Goal: Book appointment/travel/reservation

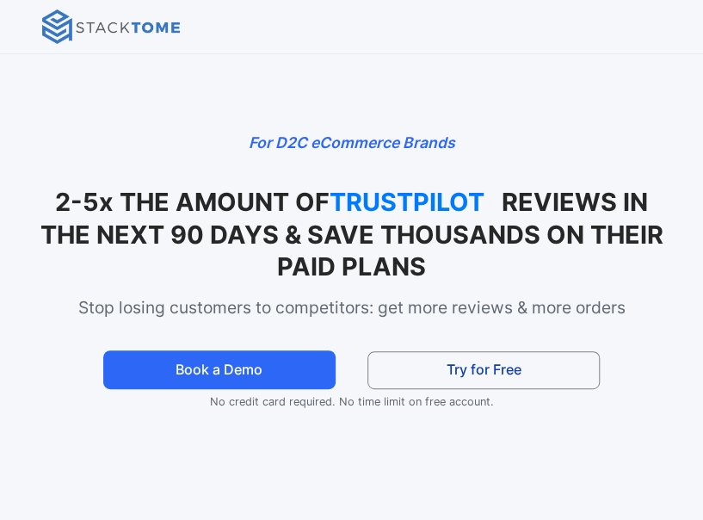
click at [460, 364] on link "Try for Free" at bounding box center [483, 370] width 232 height 38
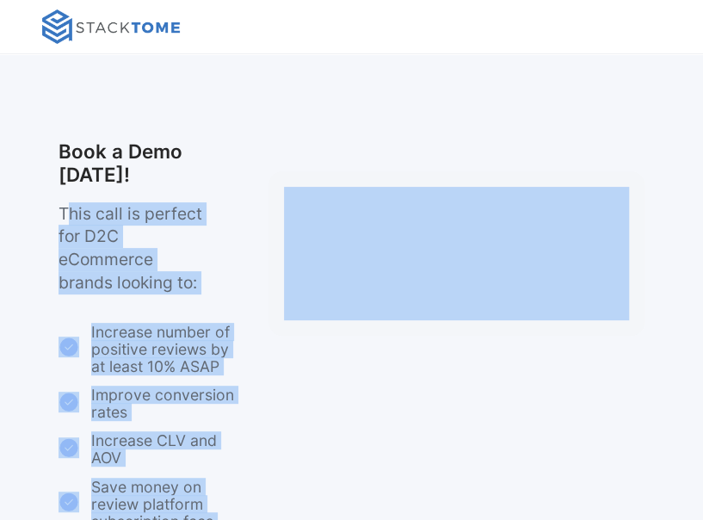
drag, startPoint x: 74, startPoint y: 207, endPoint x: 270, endPoint y: 298, distance: 216.0
click at [181, 268] on p "This call is perfect for D2C eCommerce brands looking to:" at bounding box center [134, 248] width 150 height 93
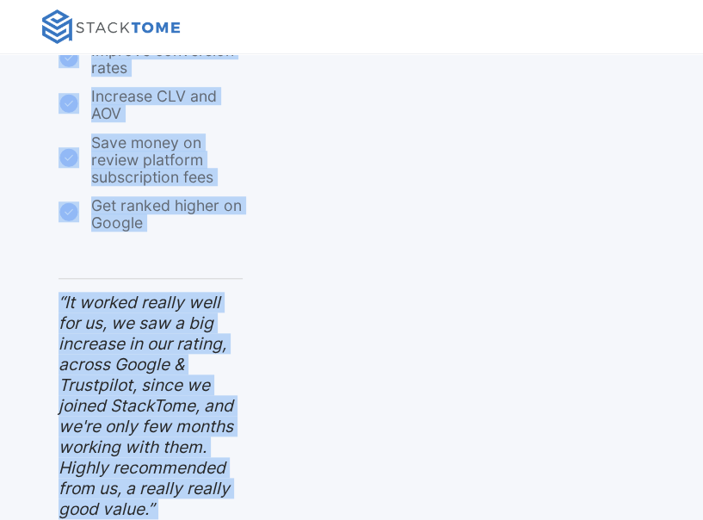
click at [307, 271] on div "Book a Demo Today! This call is perfect for D2C eCommerce brands looking to: In…" at bounding box center [350, 196] width 645 height 801
